Goal: Transaction & Acquisition: Purchase product/service

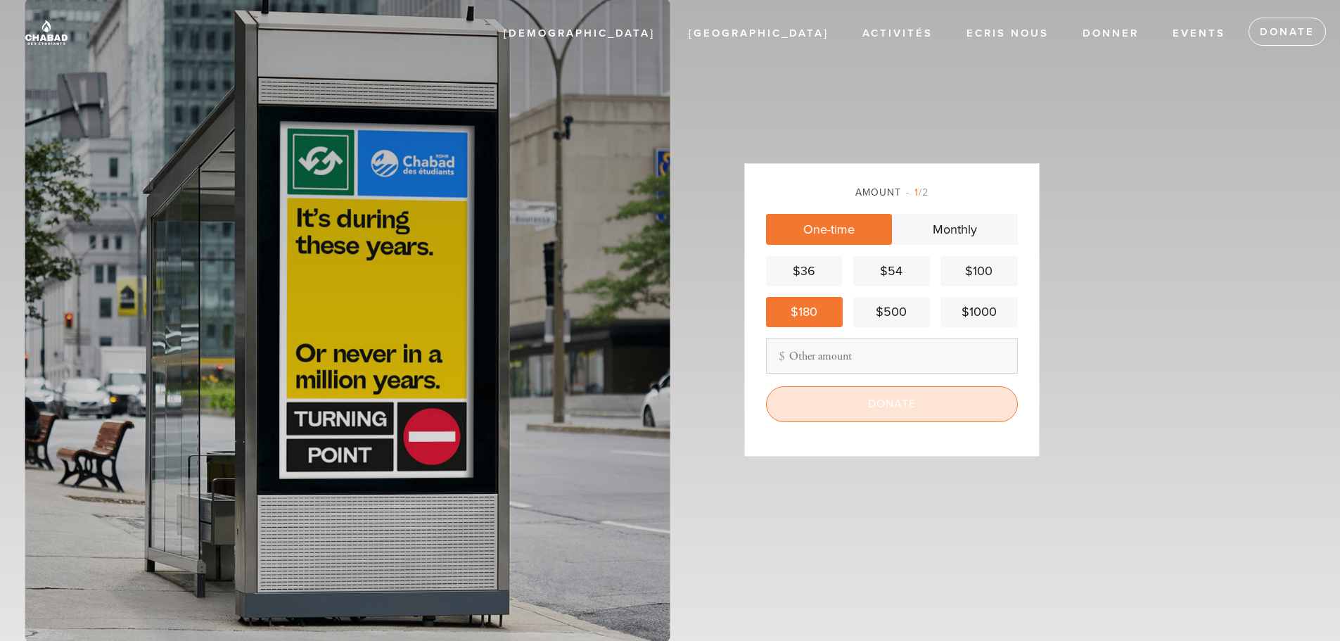
click at [892, 408] on input "Donate" at bounding box center [892, 403] width 252 height 35
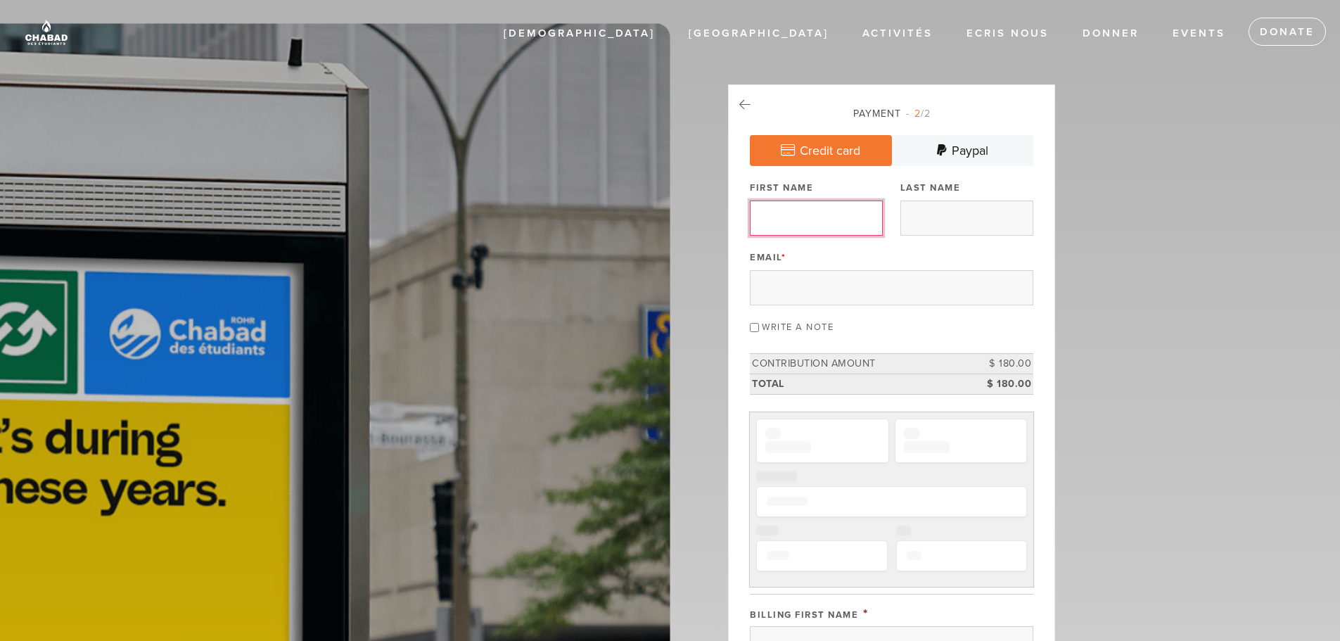
click at [820, 220] on input "First Name" at bounding box center [816, 217] width 133 height 35
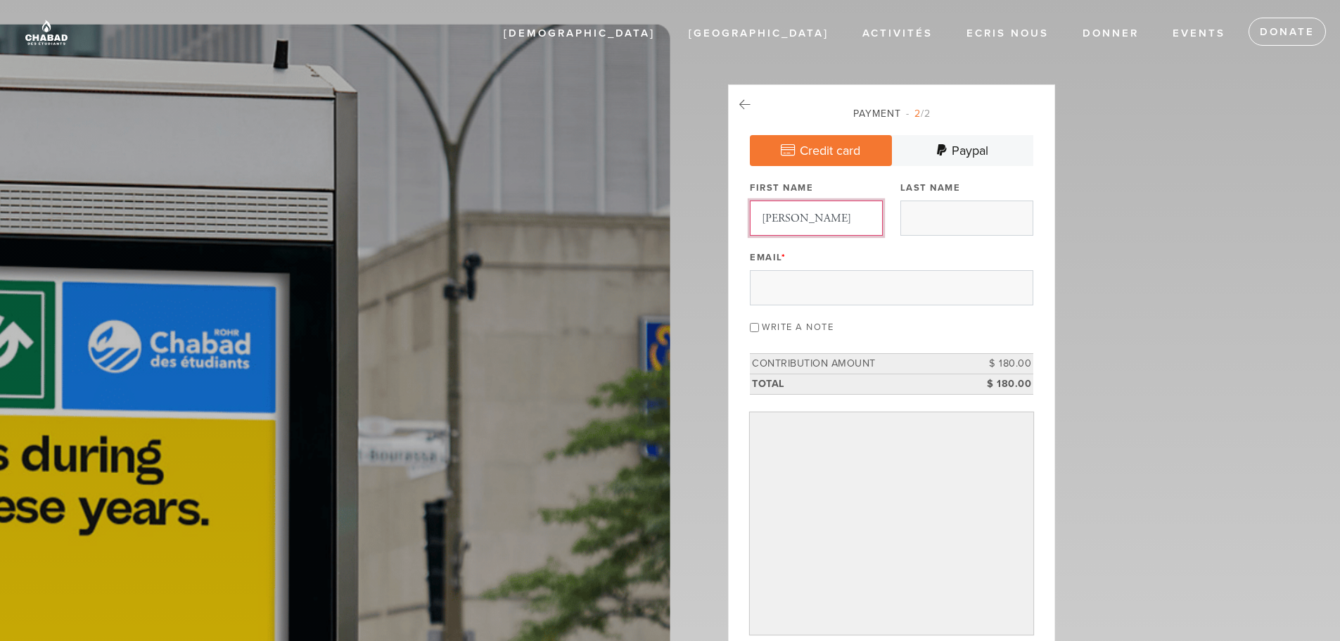
type input "[PERSON_NAME]"
type input "Kraft"
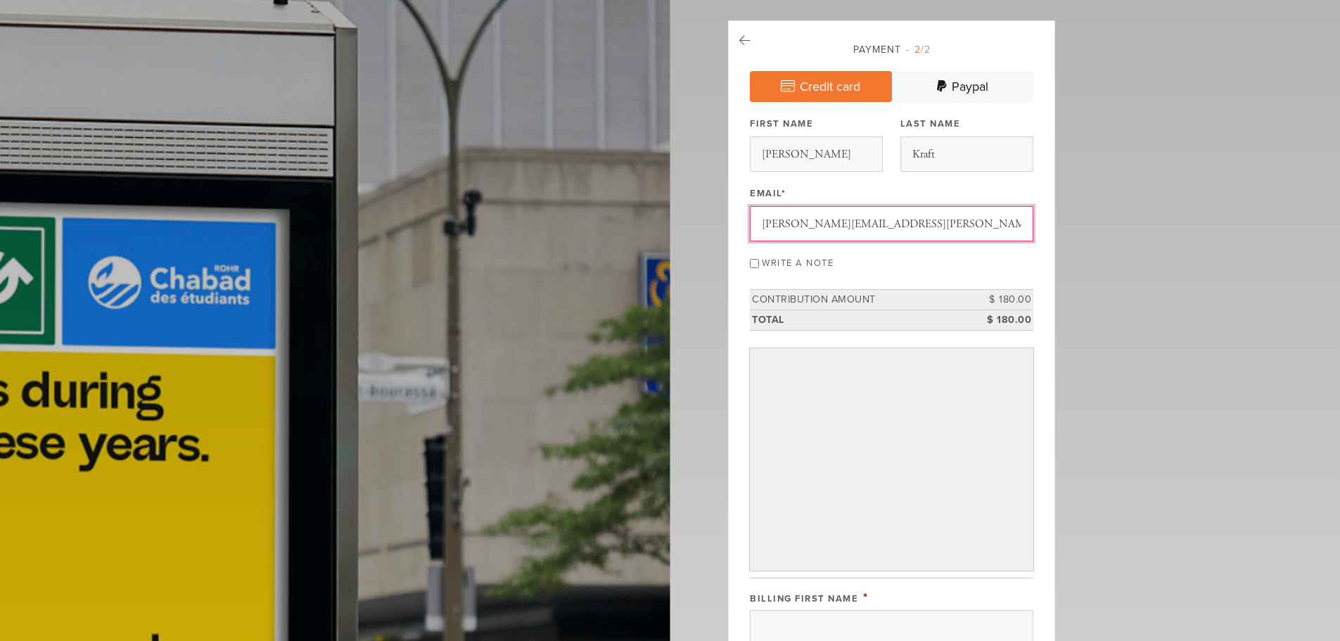
scroll to position [211, 0]
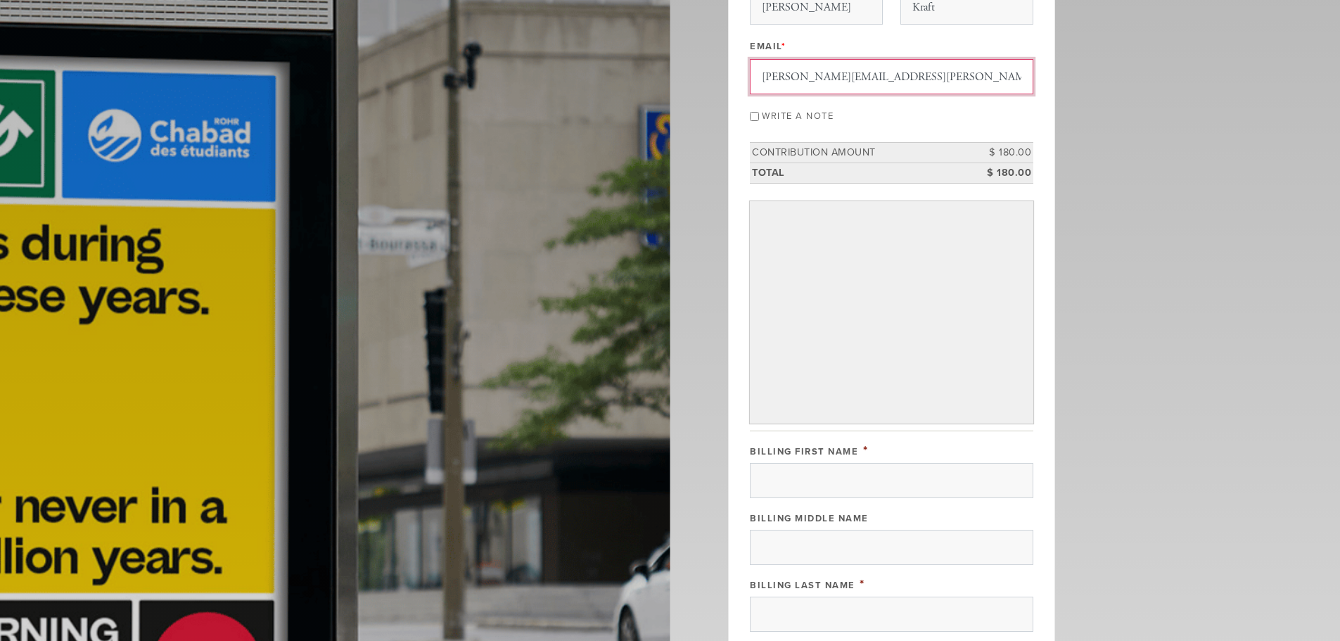
type input "[PERSON_NAME][EMAIL_ADDRESS][PERSON_NAME][DOMAIN_NAME]"
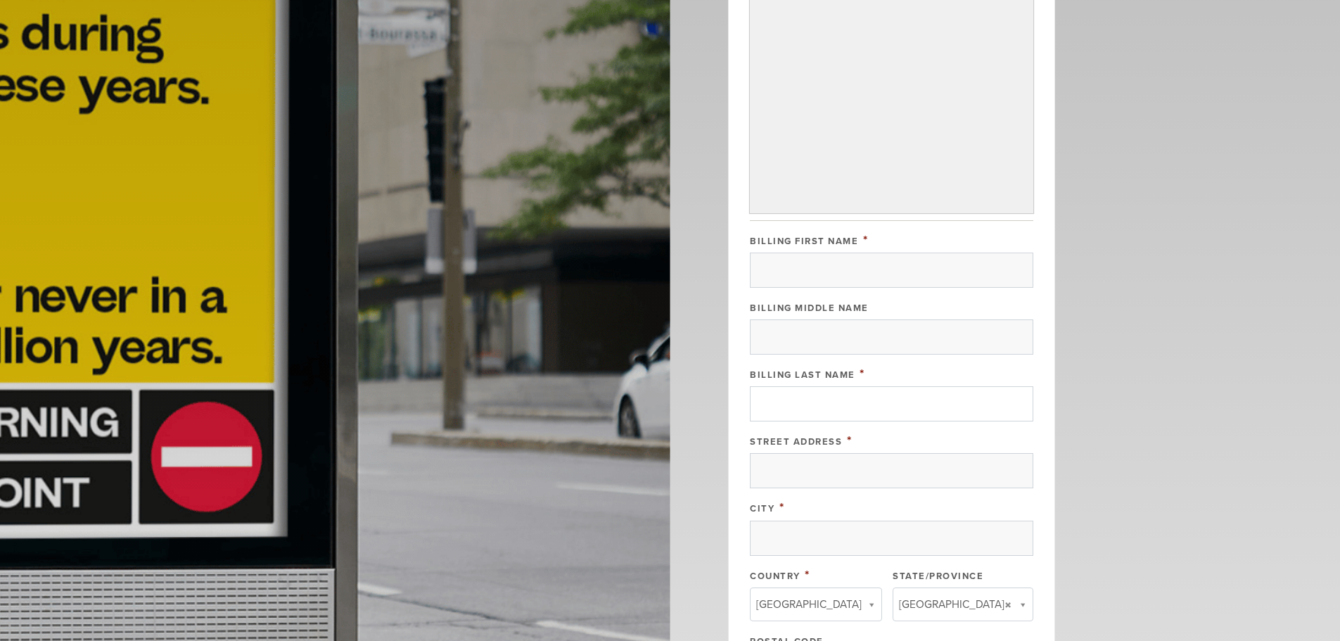
scroll to position [422, 0]
click at [830, 267] on input "Billing First Name" at bounding box center [891, 269] width 283 height 35
type input "[PERSON_NAME]"
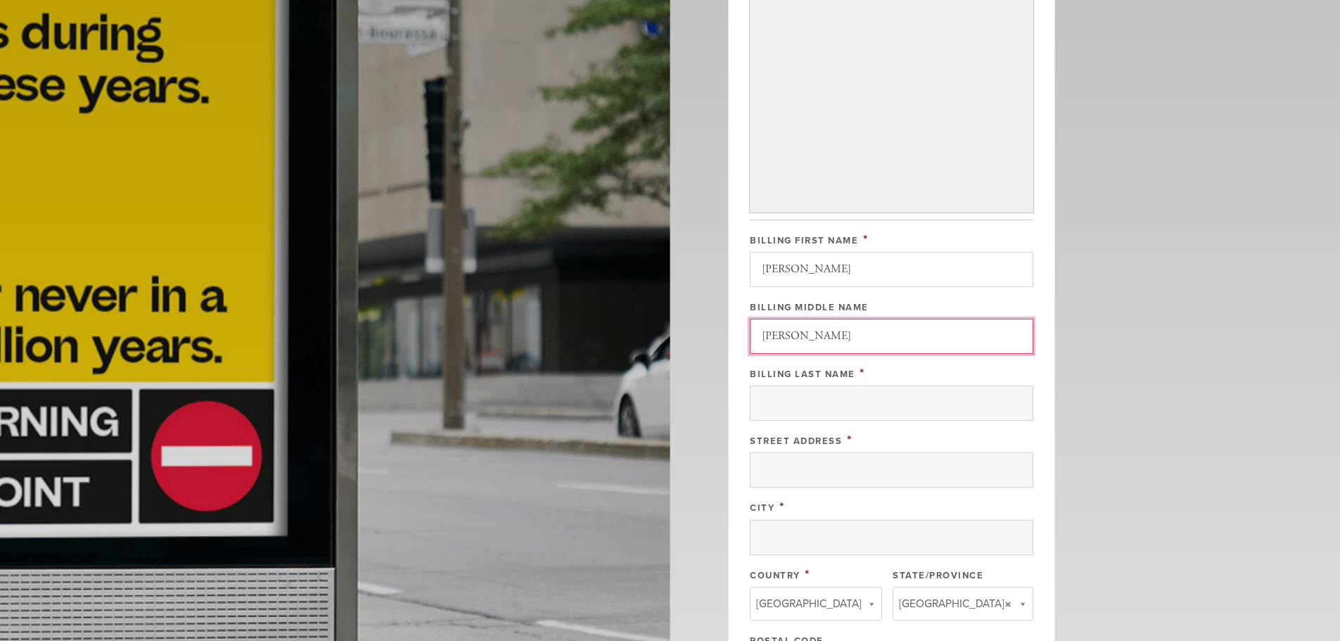
type input "[PERSON_NAME]"
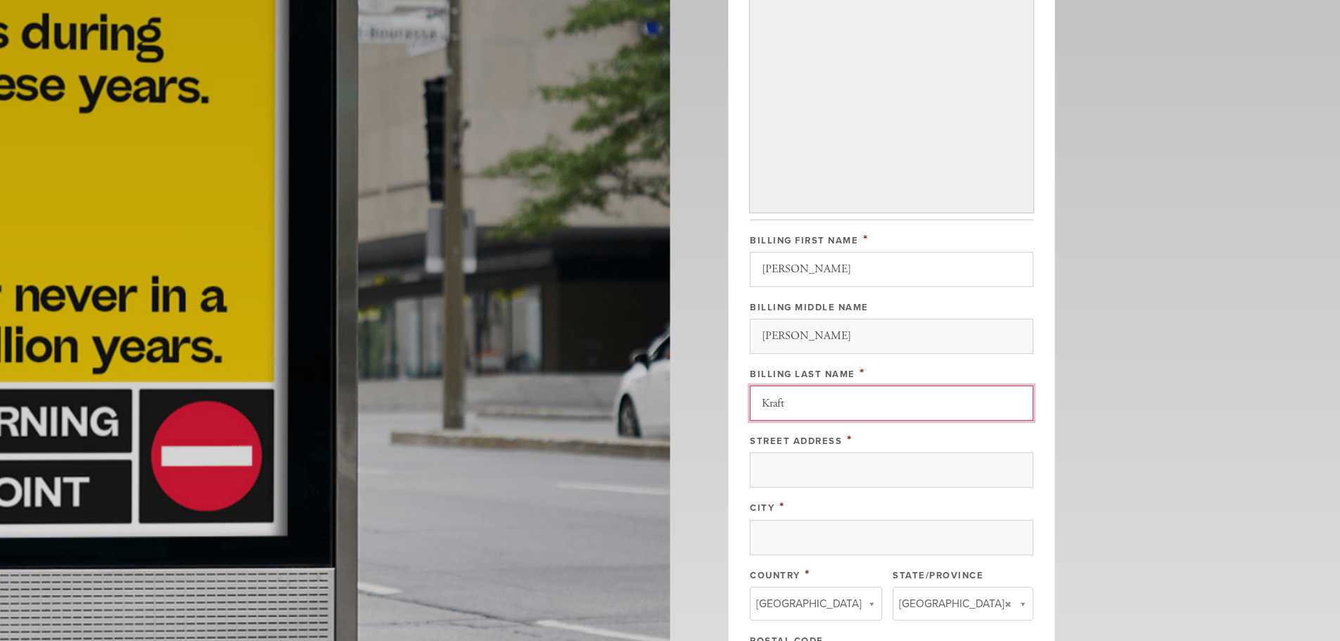
type input "Kraft"
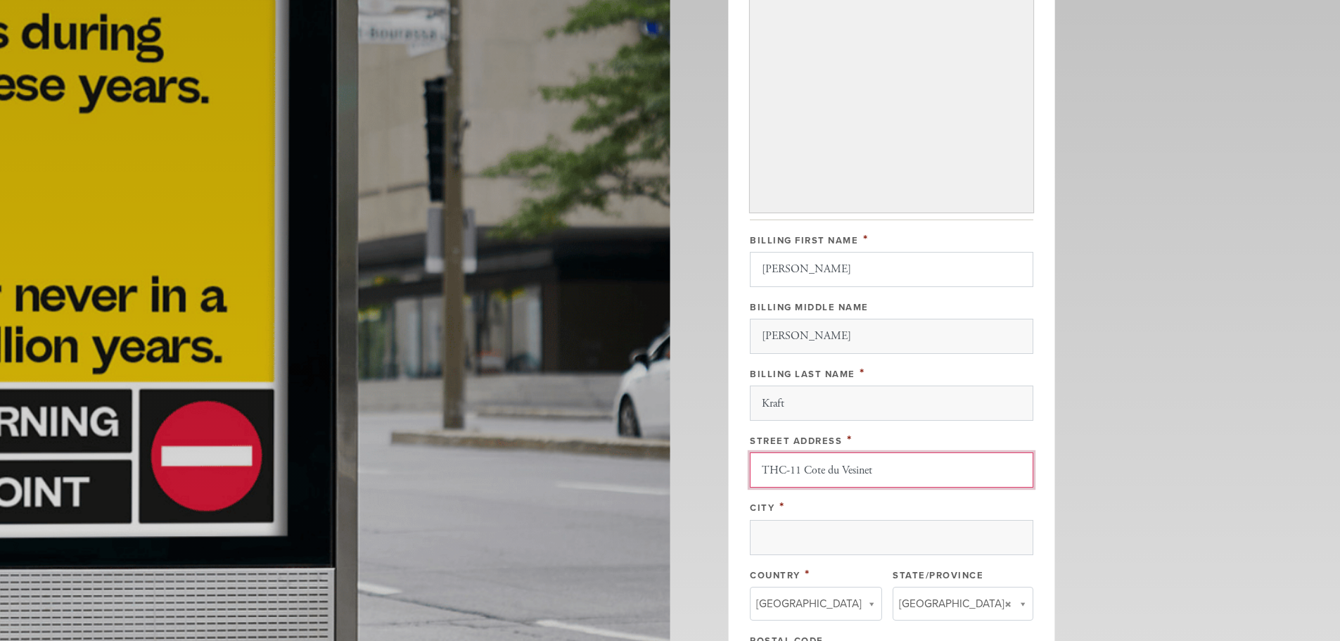
type input "THC-11 Cote du Vesinet"
type input "Outremont"
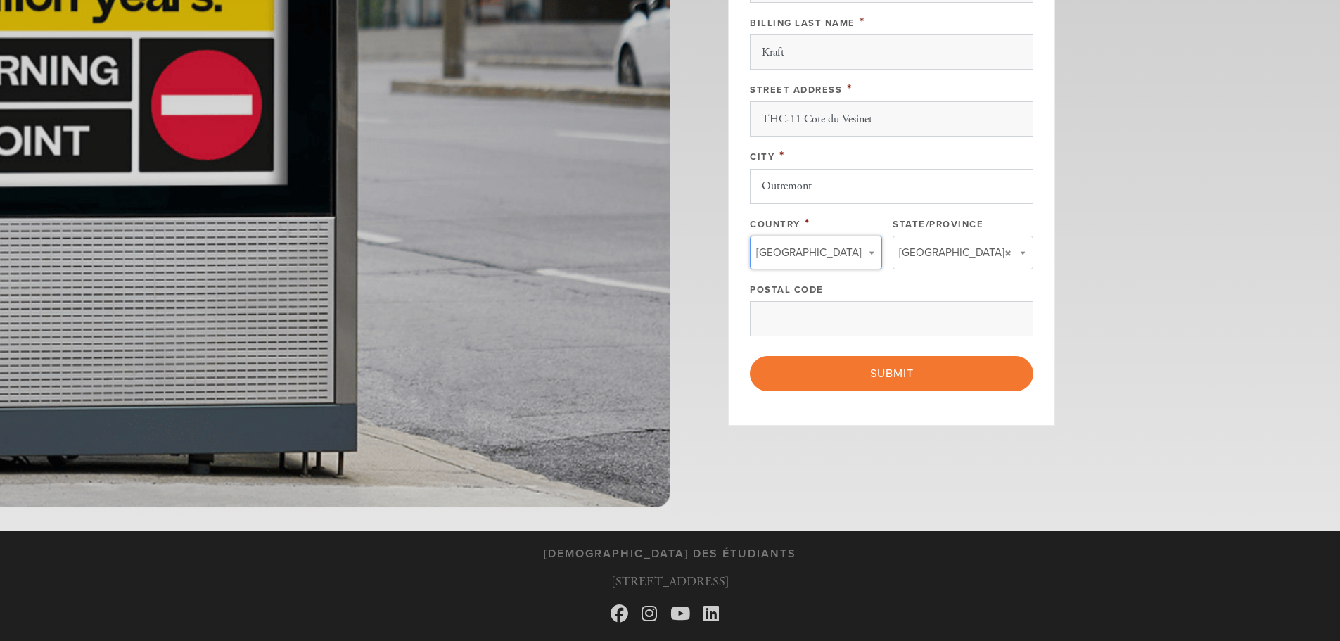
scroll to position [774, 0]
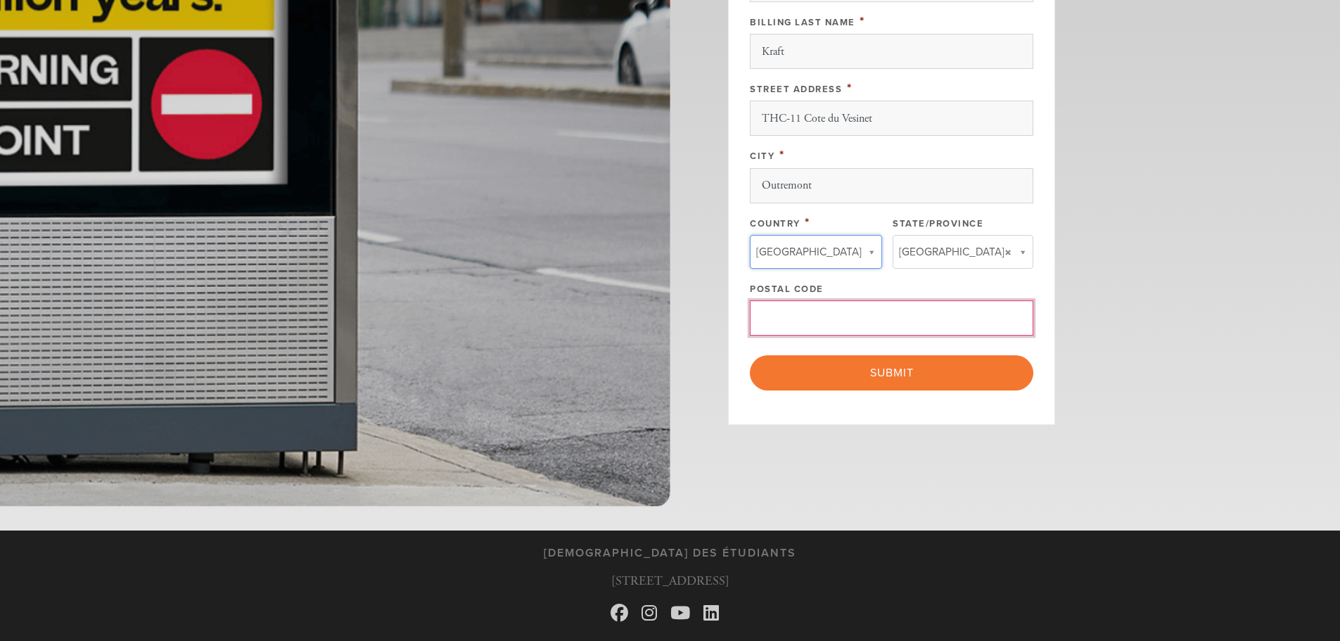
click at [846, 316] on input "Postal Code" at bounding box center [891, 317] width 283 height 35
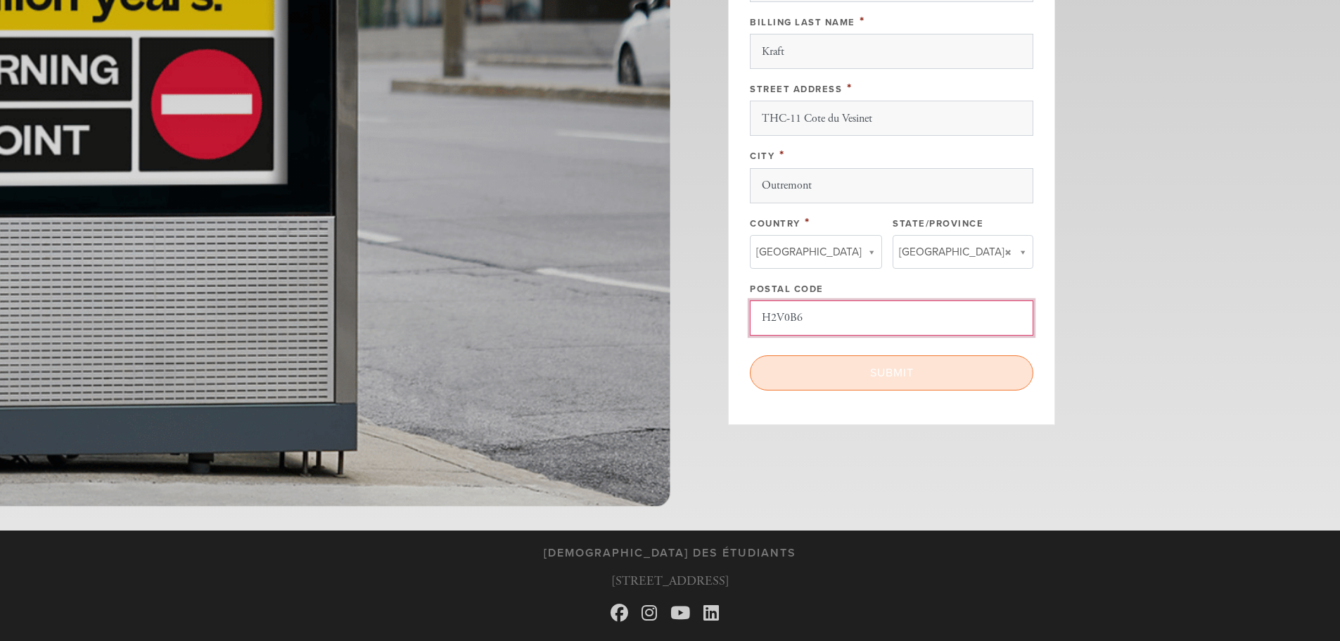
type input "H2V0B6"
click at [883, 368] on input "Submit" at bounding box center [891, 372] width 283 height 35
